Goal: Navigation & Orientation: Find specific page/section

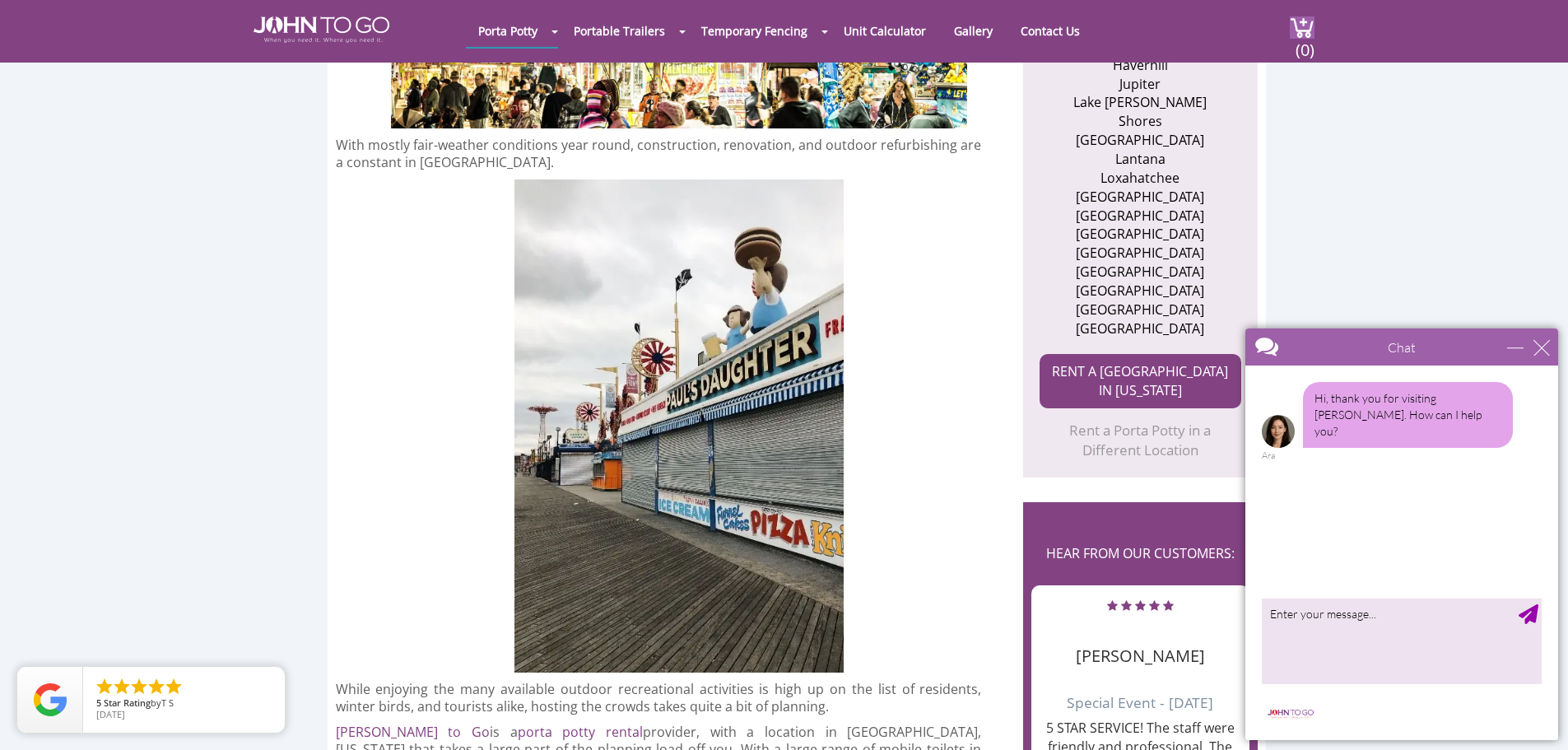
scroll to position [824, 0]
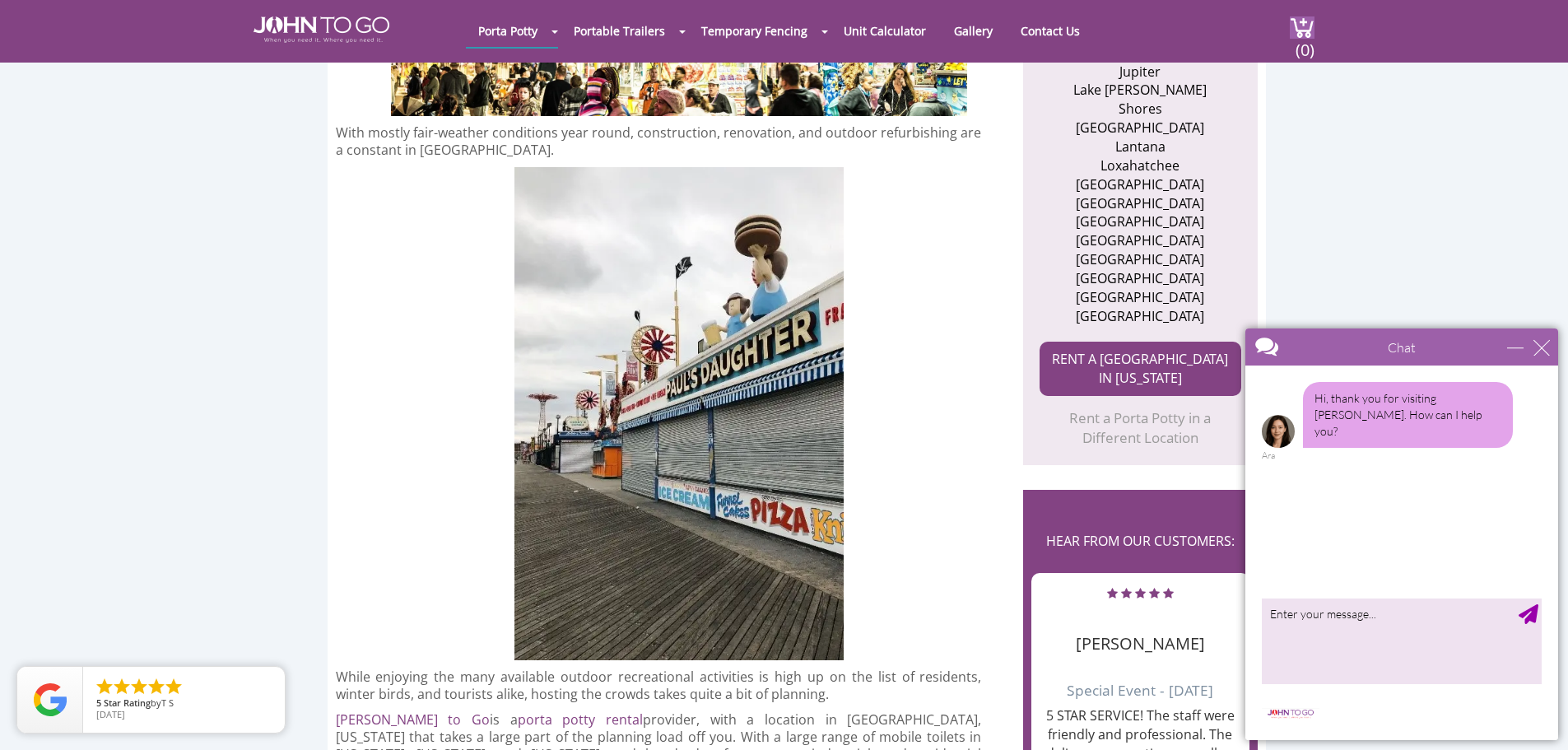
click at [1538, 356] on div "Chat" at bounding box center [1401, 347] width 312 height 37
click at [1538, 350] on div "close" at bounding box center [1542, 347] width 16 height 16
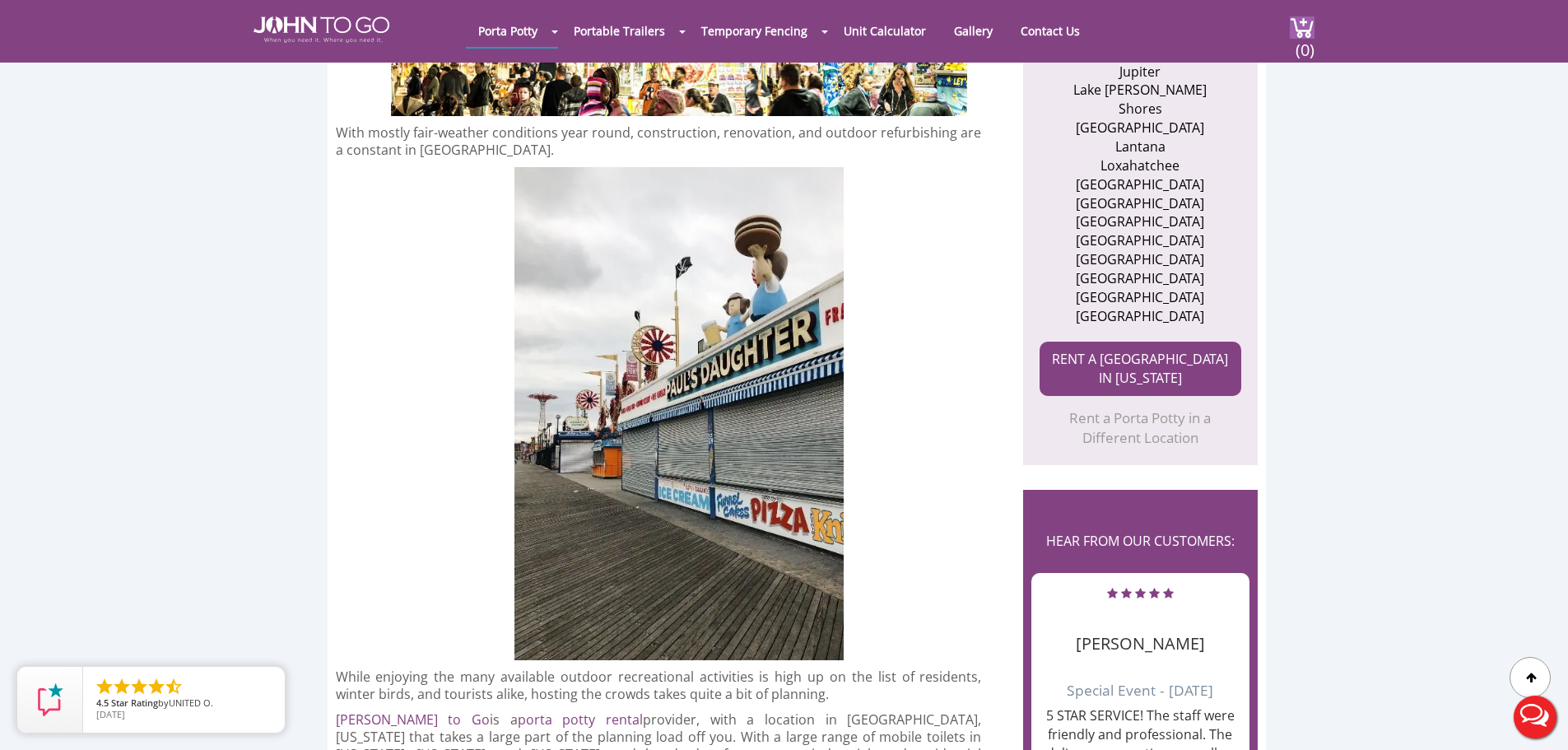
scroll to position [0, 0]
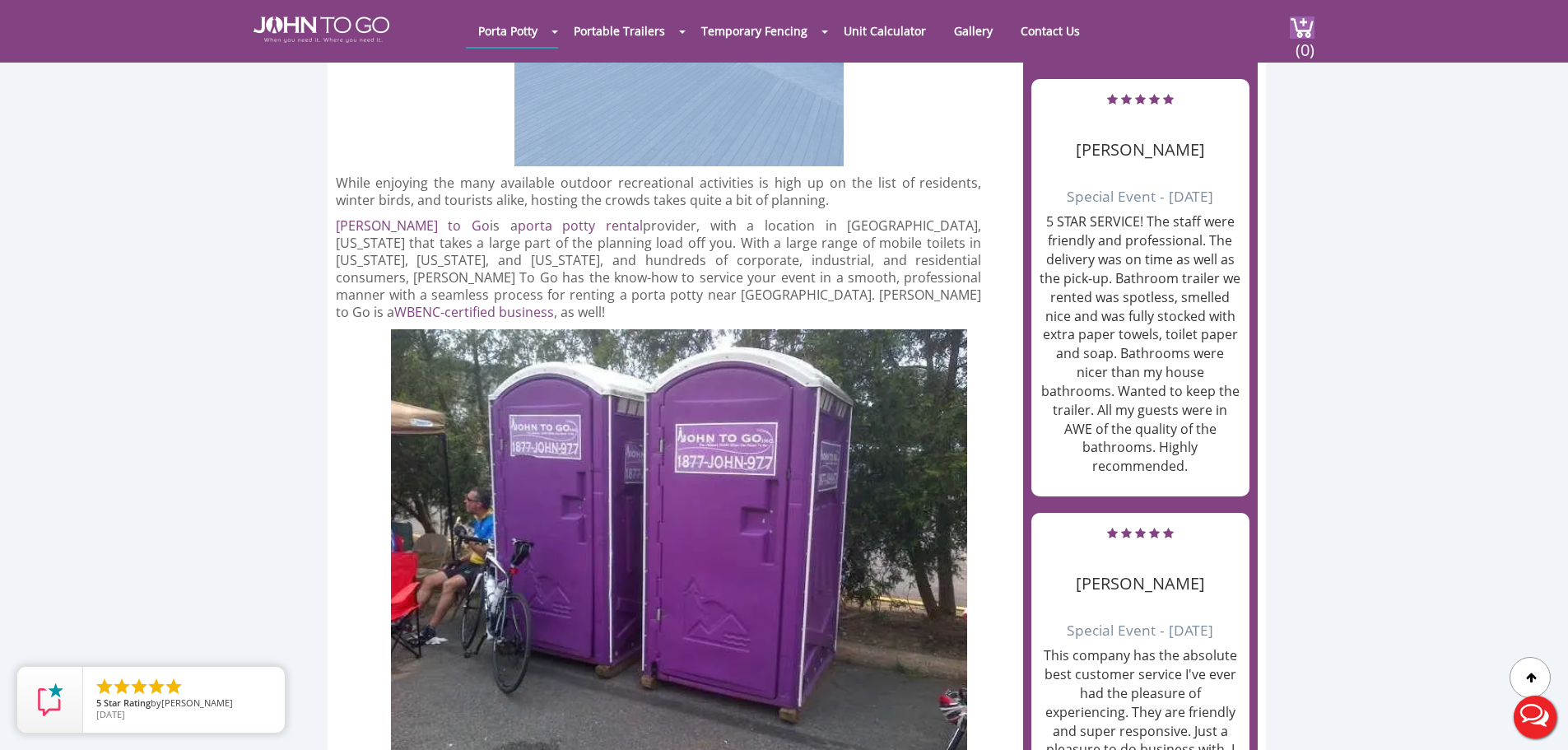
click at [194, 334] on div at bounding box center [784, 375] width 1568 height 750
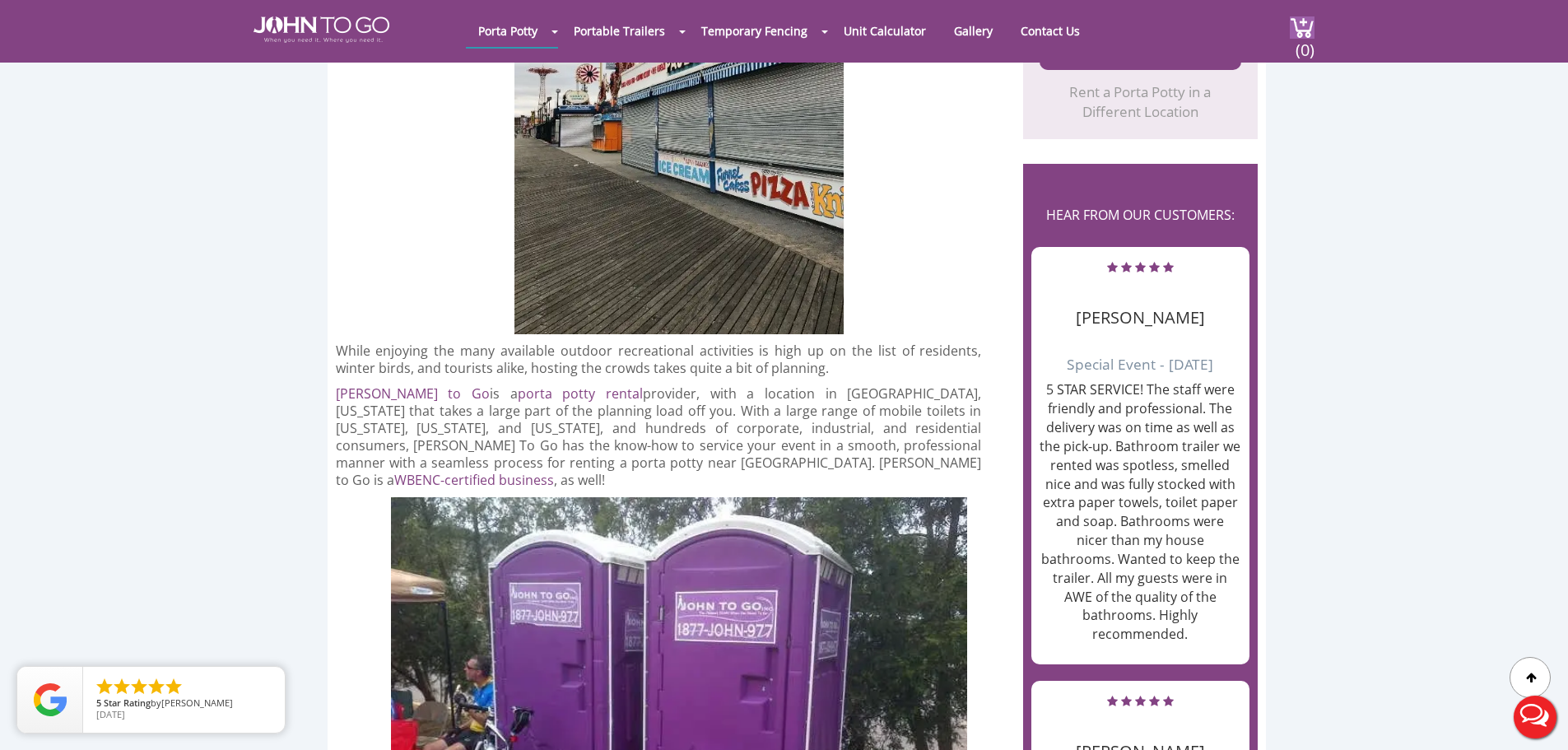
scroll to position [988, 0]
